Goal: Task Accomplishment & Management: Use online tool/utility

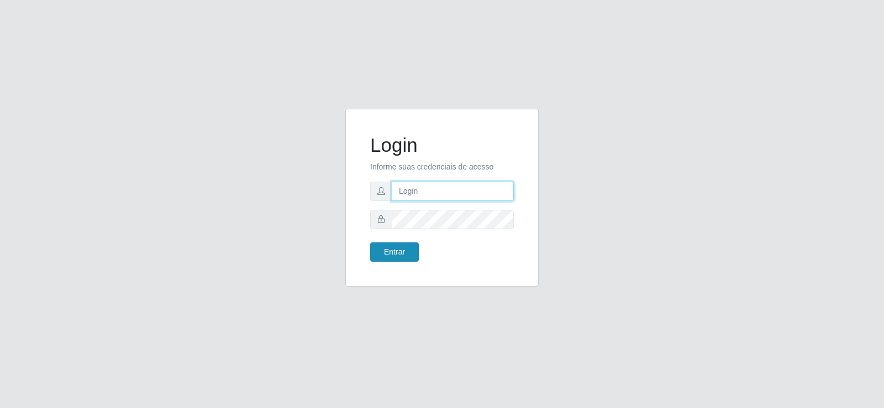
type input "[EMAIL_ADDRESS][DOMAIN_NAME]"
click at [391, 251] on button "Entrar" at bounding box center [394, 252] width 49 height 19
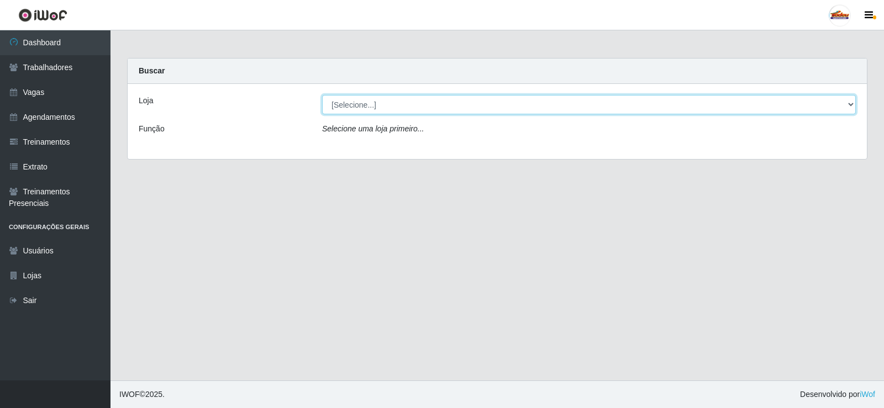
click at [357, 109] on select "[Selecione...] Supermercado Tadeu - [GEOGRAPHIC_DATA]" at bounding box center [589, 104] width 534 height 19
select select "195"
click at [322, 95] on select "[Selecione...] Supermercado Tadeu - [GEOGRAPHIC_DATA]" at bounding box center [589, 104] width 534 height 19
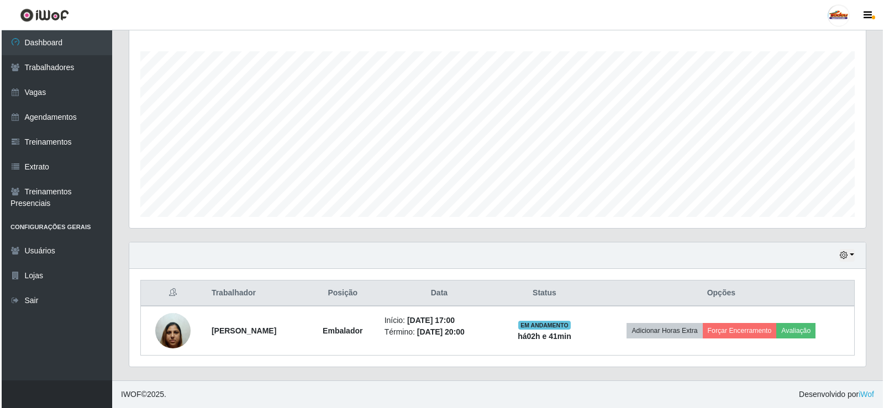
scroll to position [229, 737]
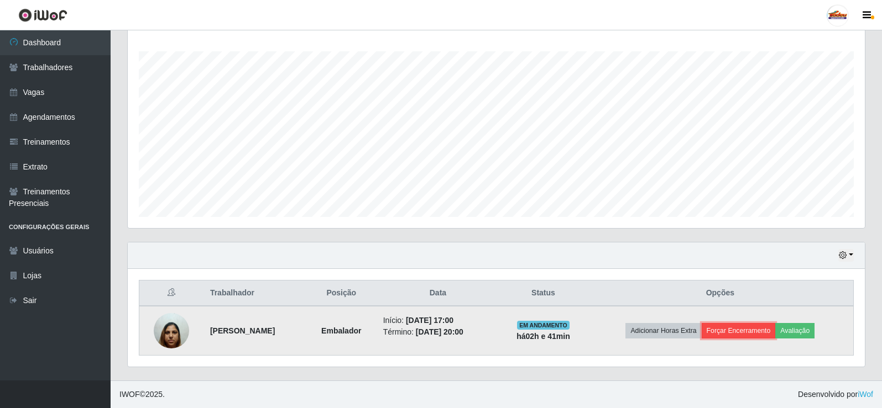
click at [724, 329] on button "Forçar Encerramento" at bounding box center [738, 330] width 74 height 15
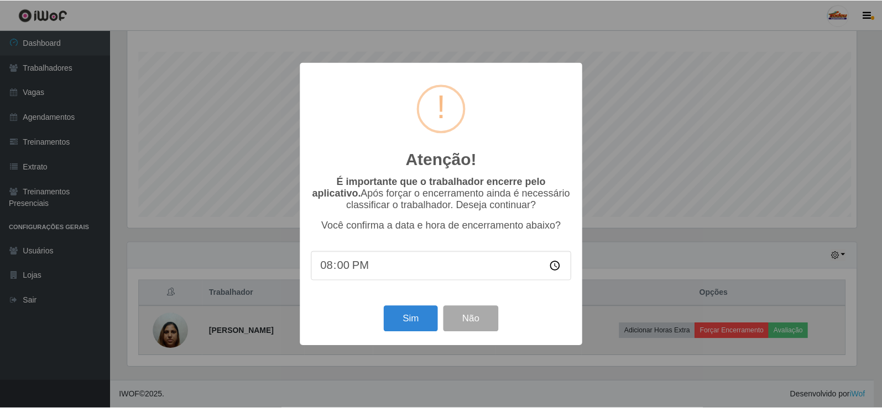
scroll to position [229, 731]
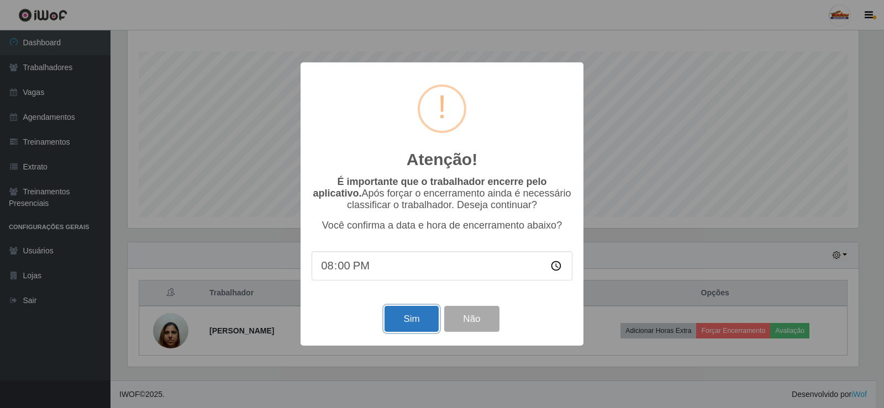
click at [412, 327] on button "Sim" at bounding box center [412, 319] width 54 height 26
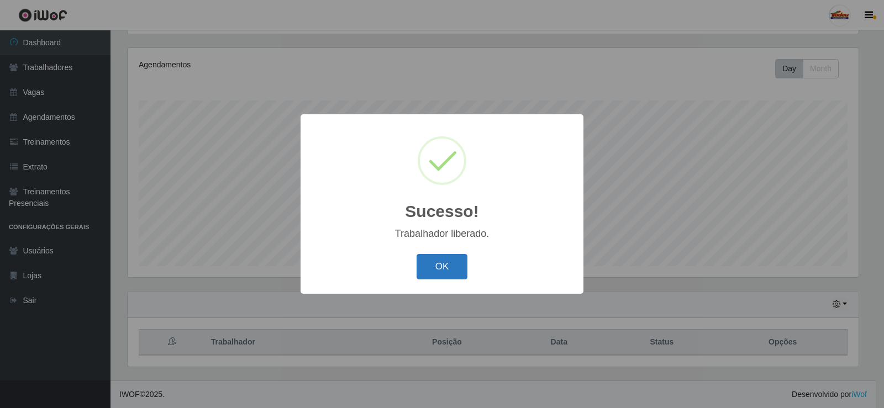
click at [434, 269] on button "OK" at bounding box center [442, 267] width 51 height 26
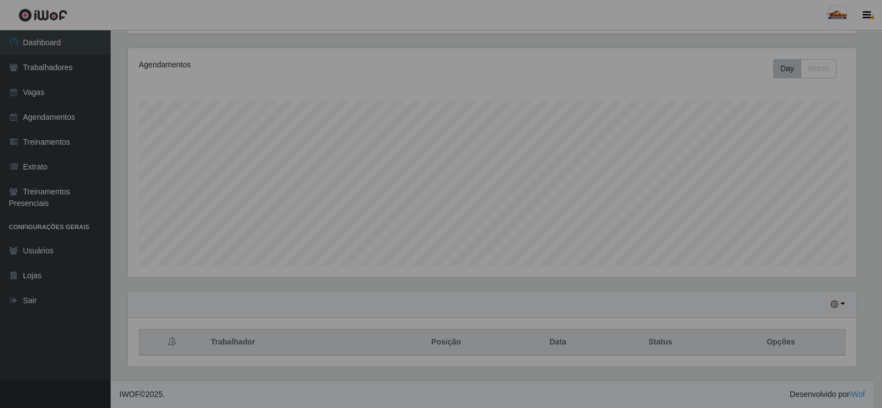
scroll to position [229, 737]
